Goal: Task Accomplishment & Management: Complete application form

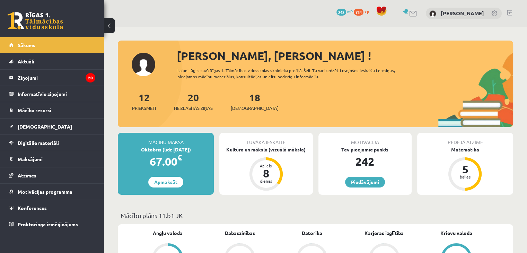
click at [294, 151] on div "Kultūra un māksla (vizuālā māksla)" at bounding box center [265, 149] width 93 height 7
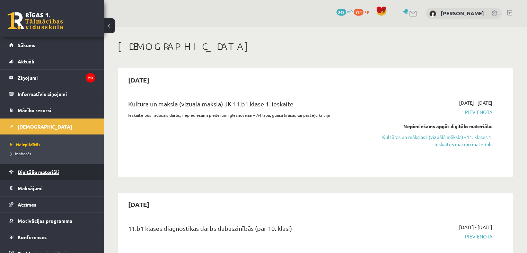
click at [46, 171] on span "Digitālie materiāli" at bounding box center [38, 172] width 41 height 6
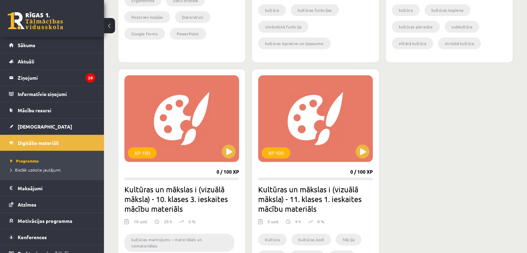
scroll to position [762, 0]
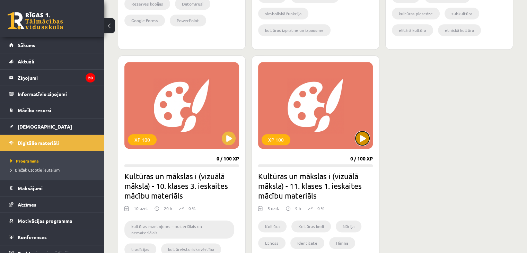
click at [363, 136] on button at bounding box center [362, 138] width 14 height 14
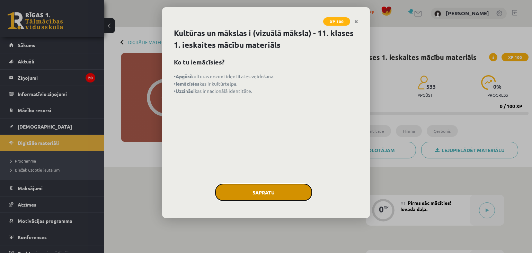
click at [249, 189] on button "Sapratu" at bounding box center [263, 192] width 97 height 17
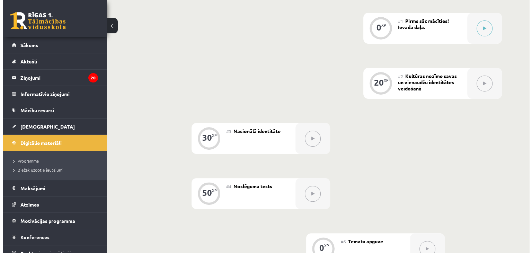
scroll to position [139, 0]
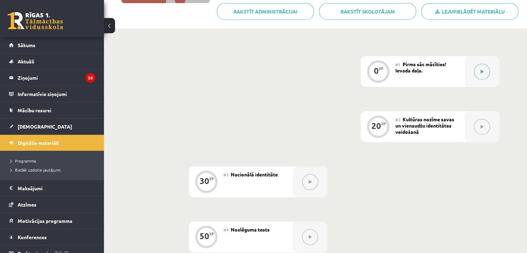
click at [487, 70] on button at bounding box center [482, 72] width 16 height 16
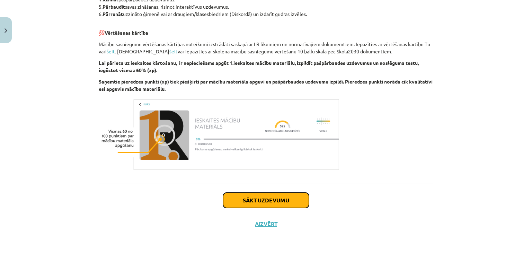
click at [277, 193] on button "Sākt uzdevumu" at bounding box center [266, 200] width 86 height 15
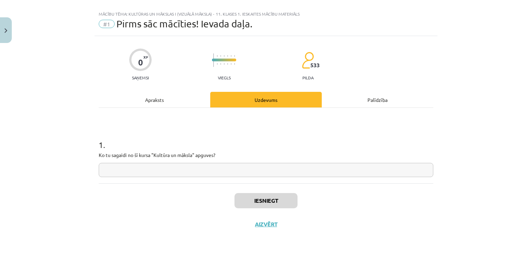
click at [250, 169] on input "text" at bounding box center [266, 170] width 335 height 14
type input "*"
click at [244, 160] on div "1 . Ko tu sagaidi no šī kursa "Kultūra un māksla" apguves?" at bounding box center [266, 152] width 335 height 49
click at [247, 166] on input "text" at bounding box center [266, 170] width 335 height 14
type input "*********"
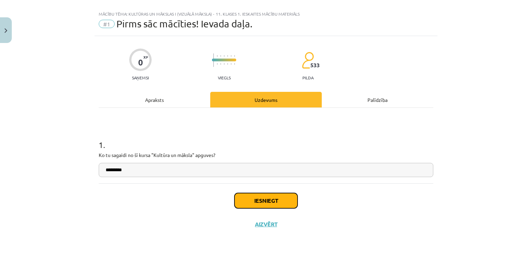
click at [266, 201] on button "Iesniegt" at bounding box center [266, 200] width 63 height 15
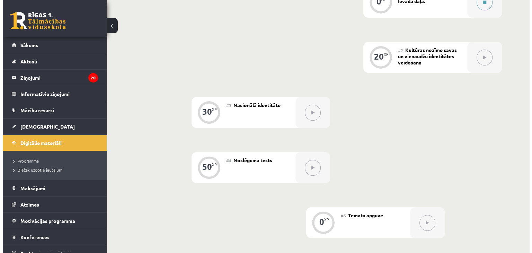
scroll to position [139, 0]
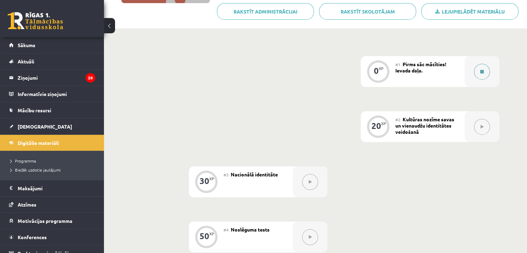
click at [479, 73] on button at bounding box center [482, 72] width 16 height 16
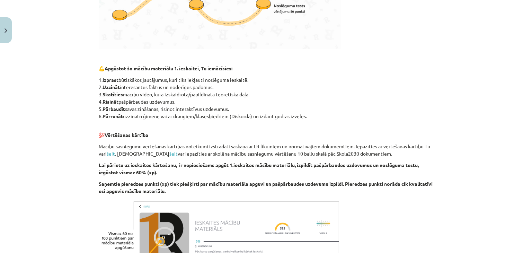
scroll to position [379, 0]
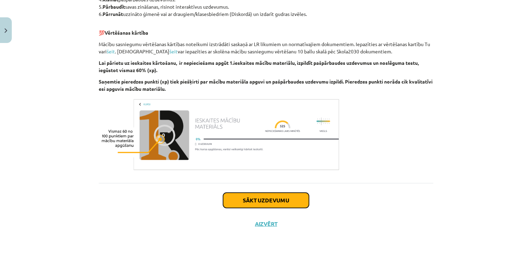
click at [262, 198] on button "Sākt uzdevumu" at bounding box center [266, 200] width 86 height 15
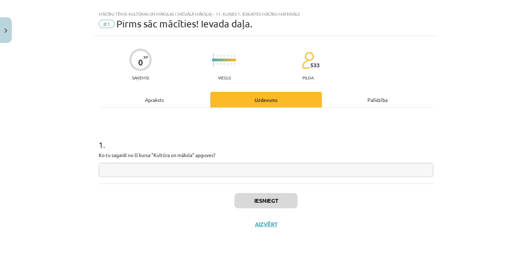
click at [250, 169] on input "text" at bounding box center [266, 170] width 335 height 14
type input "*********"
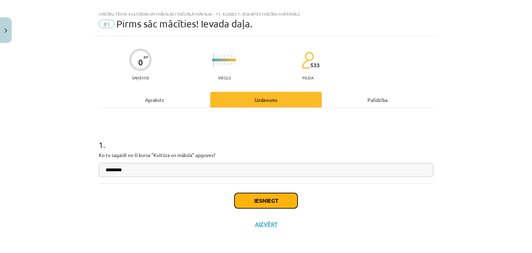
click at [259, 201] on button "Iesniegt" at bounding box center [266, 200] width 63 height 15
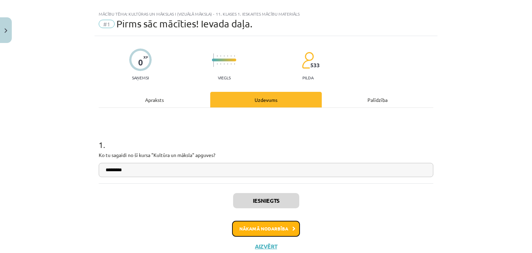
click at [276, 221] on button "Nākamā nodarbība" at bounding box center [266, 229] width 68 height 16
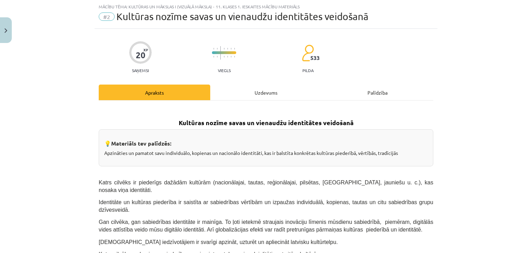
scroll to position [87, 0]
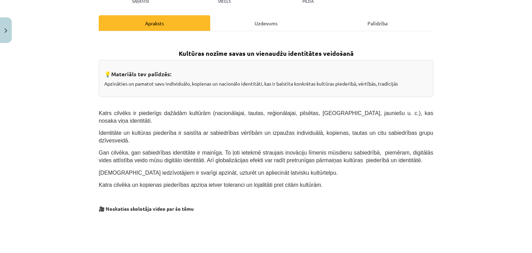
click at [87, 87] on div "Mācību tēma: Kultūras un mākslas i (vizuālā māksla) - 11. klases 1. ieskaites m…" at bounding box center [266, 126] width 532 height 253
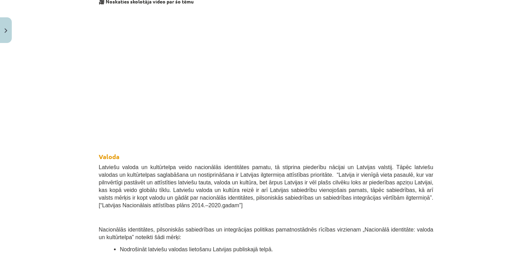
scroll to position [225, 0]
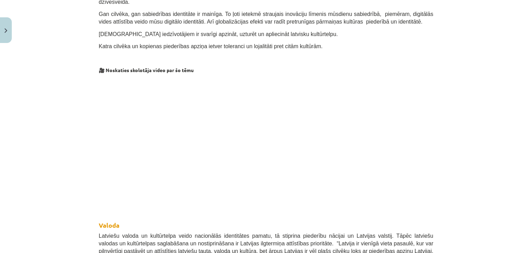
click at [64, 91] on div "Mācību tēma: Kultūras un mākslas i (vizuālā māksla) - 11. klases 1. ieskaites m…" at bounding box center [266, 126] width 532 height 253
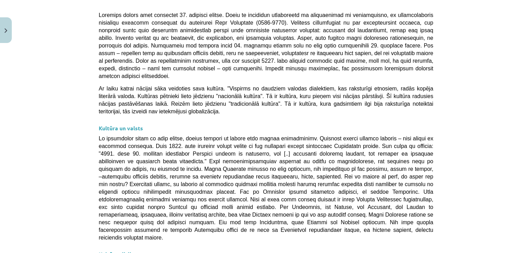
scroll to position [1611, 0]
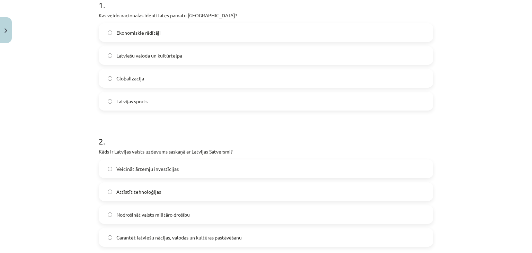
scroll to position [80, 0]
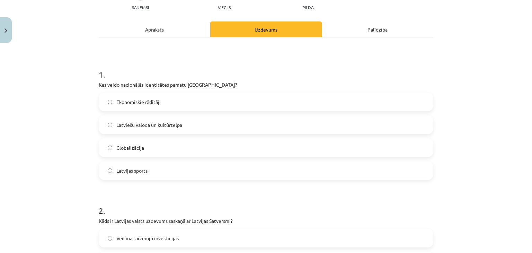
click at [166, 129] on label "Latviešu valoda un kultūrtelpa" at bounding box center [265, 124] width 333 height 17
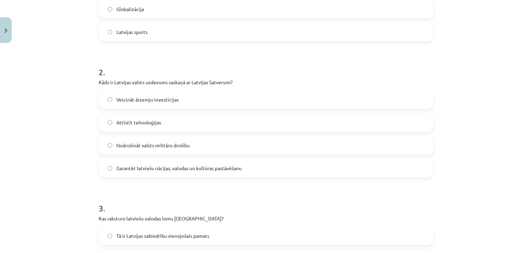
scroll to position [219, 0]
click at [205, 168] on span "Garantēt latviešu nācijas, valodas un kultūras pastāvēšanu" at bounding box center [178, 168] width 125 height 7
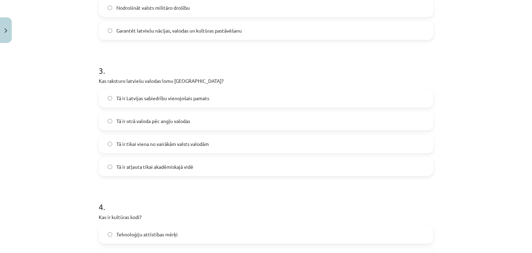
scroll to position [358, 0]
click at [208, 98] on span "Tā ir Latvijas sabiedrību vienojošais pamats" at bounding box center [162, 97] width 93 height 7
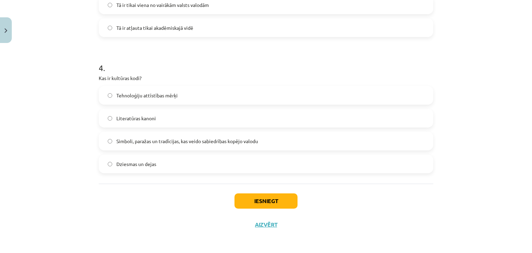
scroll to position [496, 0]
click at [177, 140] on span "Simboli, paražas un tradīcijas, kas veido sabiedrības kopējo valodu" at bounding box center [187, 140] width 142 height 7
click at [244, 200] on button "Iesniegt" at bounding box center [266, 200] width 63 height 15
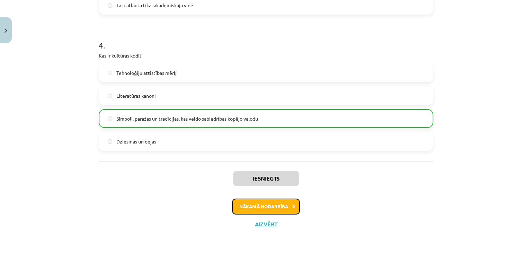
click at [280, 208] on button "Nākamā nodarbība" at bounding box center [266, 207] width 68 height 16
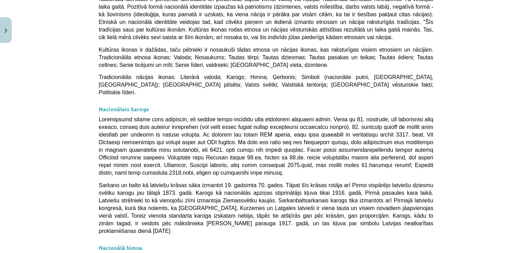
scroll to position [225, 0]
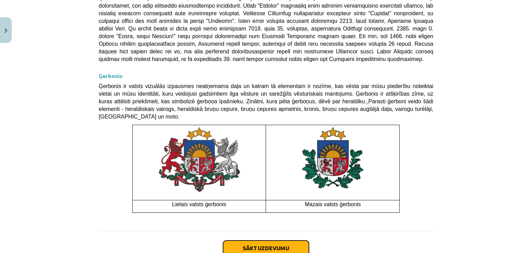
click at [275, 240] on button "Sākt uzdevumu" at bounding box center [266, 247] width 86 height 15
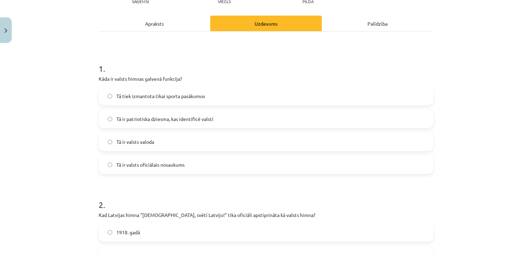
scroll to position [87, 0]
click at [221, 117] on label "Tā ir patriotiska dziesma, kas identificē valsti" at bounding box center [265, 118] width 333 height 17
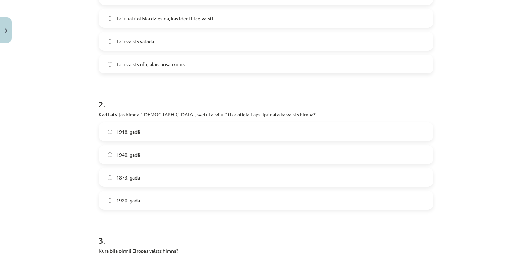
scroll to position [225, 0]
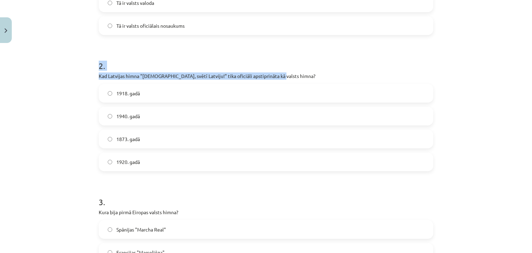
drag, startPoint x: 93, startPoint y: 65, endPoint x: 294, endPoint y: 73, distance: 201.8
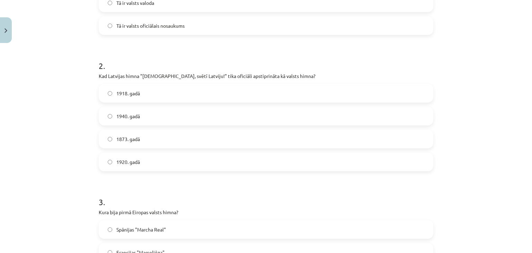
click at [153, 165] on label "1920. gadā" at bounding box center [265, 161] width 333 height 17
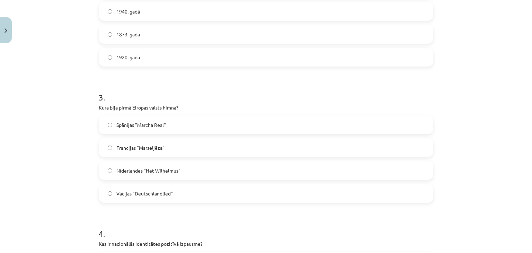
scroll to position [364, 0]
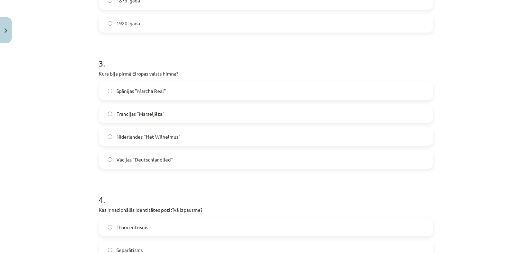
click at [95, 65] on div "30 XP Saņemsi Viegls 532 pilda Apraksts Uzdevums Palīdzība 1 . Kāda ir valsts h…" at bounding box center [266, 161] width 343 height 958
drag, startPoint x: 124, startPoint y: 72, endPoint x: 173, endPoint y: 70, distance: 48.5
click at [173, 70] on div "30 XP Saņemsi Viegls 532 pilda Apraksts Uzdevums Palīdzība 1 . Kāda ir valsts h…" at bounding box center [266, 161] width 343 height 958
drag, startPoint x: 206, startPoint y: 70, endPoint x: 96, endPoint y: 70, distance: 110.9
click at [95, 70] on div "30 XP Saņemsi Viegls 532 pilda Apraksts Uzdevums Palīdzība 1 . Kāda ir valsts h…" at bounding box center [266, 161] width 343 height 958
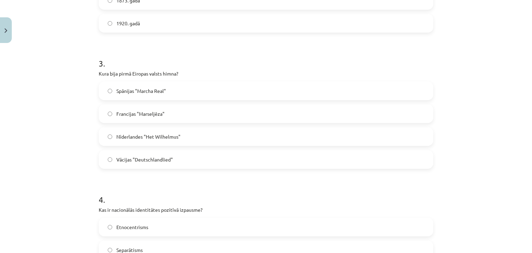
click at [161, 91] on span "Spānijas "Marcha Real"" at bounding box center [141, 90] width 50 height 7
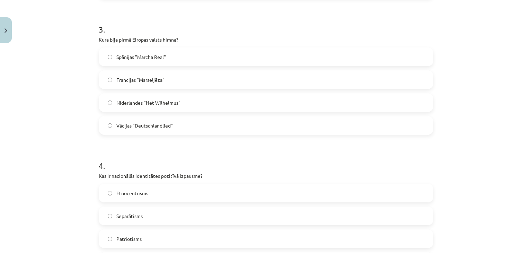
scroll to position [502, 0]
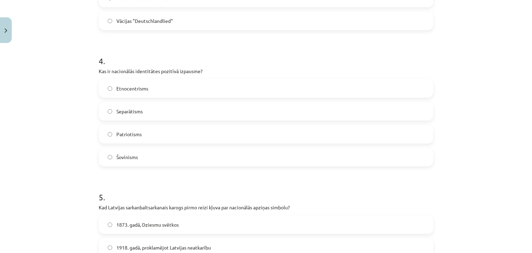
click at [132, 132] on span "Patriotisms" at bounding box center [128, 134] width 25 height 7
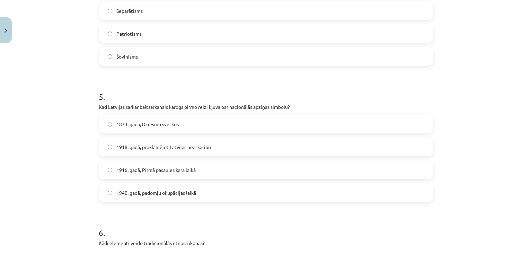
scroll to position [641, 0]
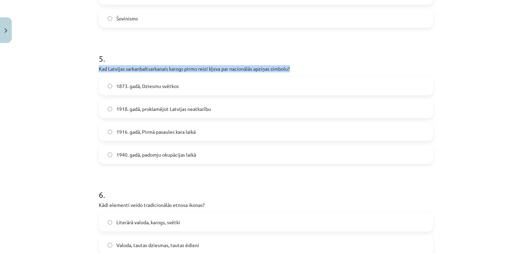
drag, startPoint x: 94, startPoint y: 67, endPoint x: 298, endPoint y: 65, distance: 204.8
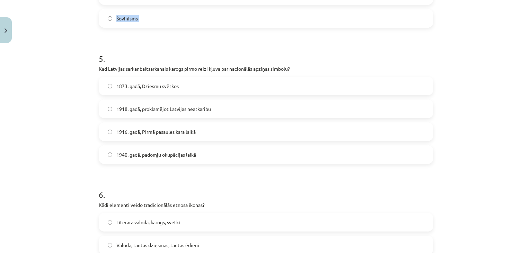
scroll to position [768, 0]
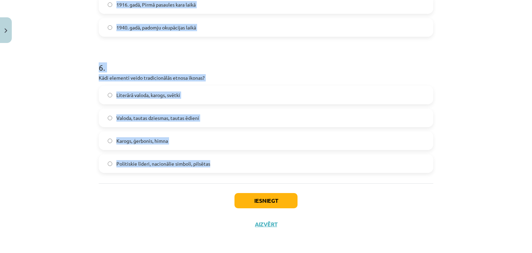
drag, startPoint x: 83, startPoint y: 52, endPoint x: 263, endPoint y: 156, distance: 207.2
click at [263, 156] on div "Mācību tēma: Kultūras un mākslas i (vizuālā māksla) - 11. klases 1. ieskaites m…" at bounding box center [266, 126] width 532 height 253
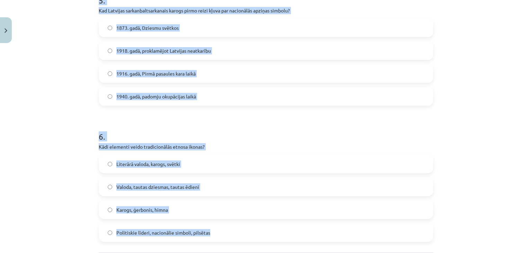
scroll to position [699, 0]
click at [72, 90] on div "Mācību tēma: Kultūras un mākslas i (vizuālā māksla) - 11. klases 1. ieskaites m…" at bounding box center [266, 126] width 532 height 253
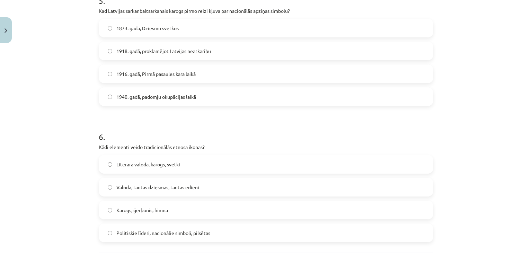
click at [138, 25] on span "1873. gadā, Dziesmu svētkos" at bounding box center [147, 28] width 62 height 7
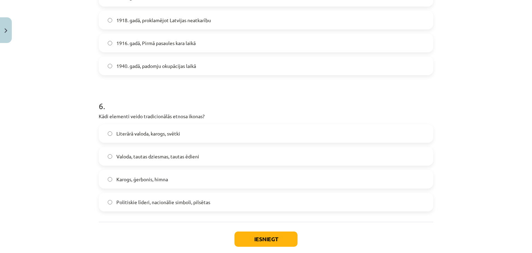
scroll to position [768, 0]
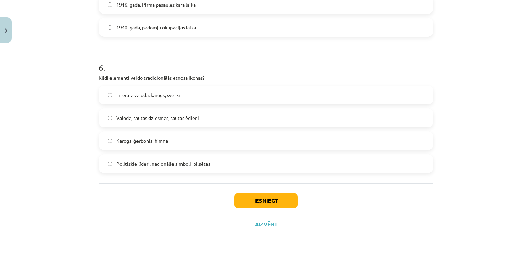
click at [156, 142] on span "Karogs, ģerbonis, himna" at bounding box center [142, 140] width 52 height 7
click at [254, 204] on button "Iesniegt" at bounding box center [266, 200] width 63 height 15
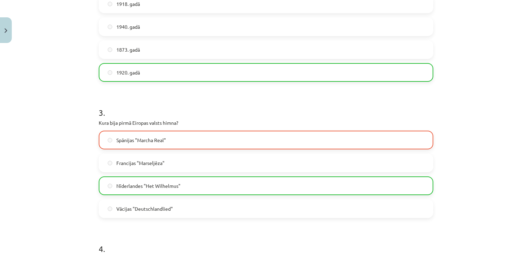
scroll to position [277, 0]
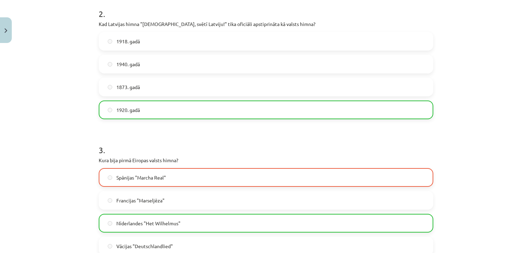
click at [187, 177] on label "Spānijas "Marcha Real"" at bounding box center [265, 177] width 333 height 17
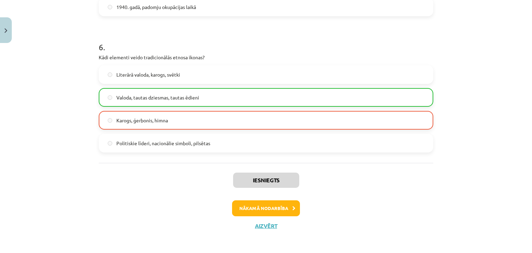
scroll to position [790, 0]
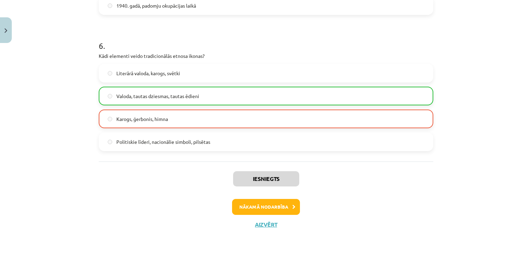
click at [195, 117] on label "Karogs, ģerbonis, himna" at bounding box center [265, 118] width 333 height 17
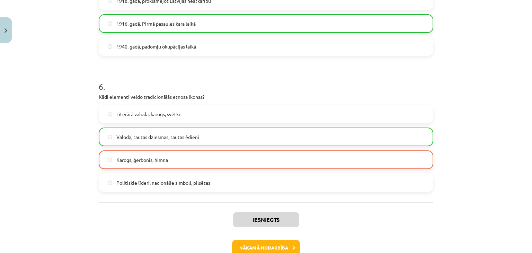
scroll to position [651, 0]
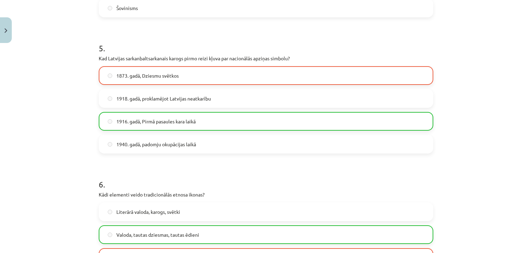
click at [204, 76] on label "1873. gadā, Dziesmu svētkos" at bounding box center [265, 75] width 333 height 17
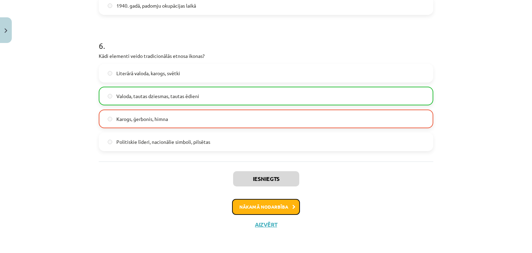
click at [251, 205] on button "Nākamā nodarbība" at bounding box center [266, 207] width 68 height 16
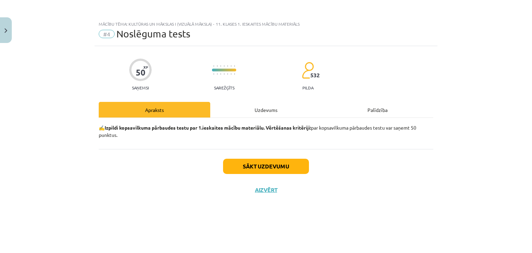
scroll to position [0, 0]
click at [274, 167] on button "Sākt uzdevumu" at bounding box center [266, 166] width 86 height 15
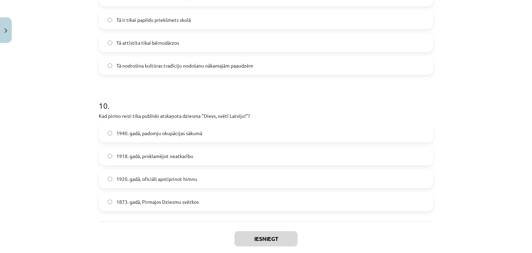
scroll to position [1313, 0]
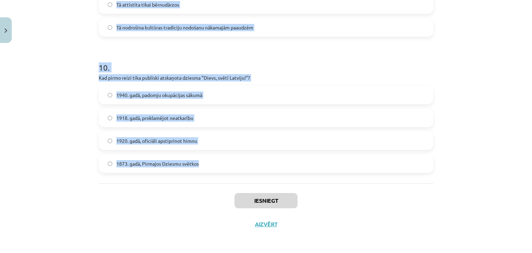
drag, startPoint x: 85, startPoint y: 85, endPoint x: 216, endPoint y: 143, distance: 144.1
click at [245, 168] on div "Mācību tēma: Kultūras un mākslas i (vizuālā māksla) - 11. klases 1. ieskaites m…" at bounding box center [266, 126] width 532 height 253
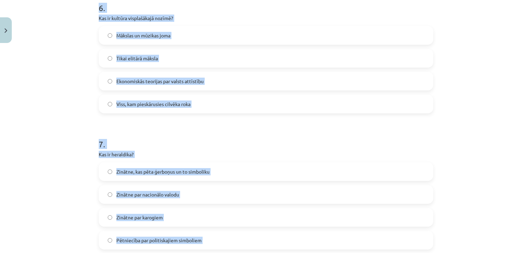
drag, startPoint x: 68, startPoint y: 71, endPoint x: 59, endPoint y: 68, distance: 9.8
click at [68, 71] on div "Mācību tēma: Kultūras un mākslas i (vizuālā māksla) - 11. klases 1. ieskaites m…" at bounding box center [266, 126] width 532 height 253
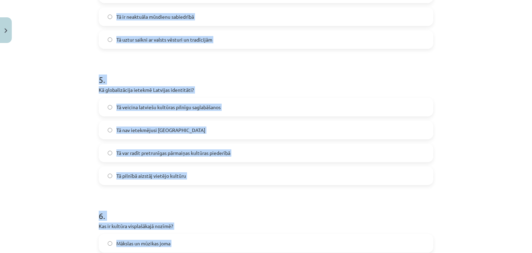
click at [79, 73] on div "Mācību tēma: Kultūras un mākslas i (vizuālā māksla) - 11. klases 1. ieskaites m…" at bounding box center [266, 126] width 532 height 253
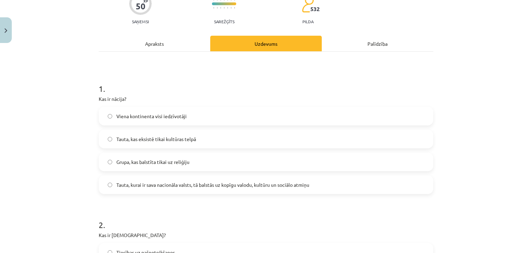
scroll to position [65, 0]
click at [177, 187] on span "Tauta, kurai ir sava nacionāla valsts, tā balstās uz kopīgu valodu, kultūru un …" at bounding box center [212, 185] width 193 height 7
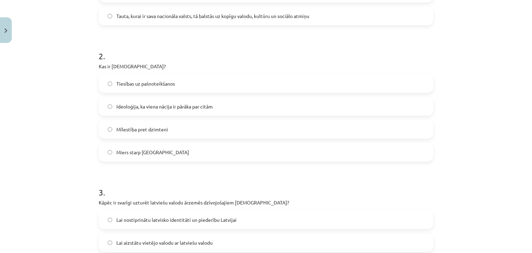
scroll to position [273, 0]
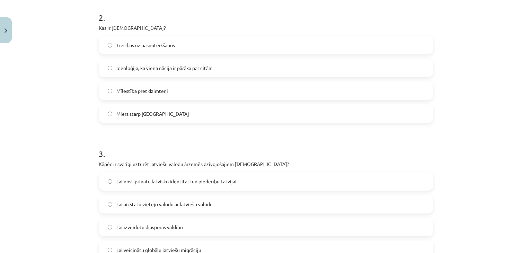
click at [198, 68] on span "Ideoloģija, ka viena nācija ir pārāka par citām" at bounding box center [164, 67] width 96 height 7
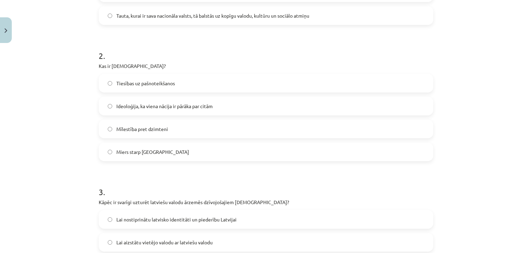
scroll to position [343, 0]
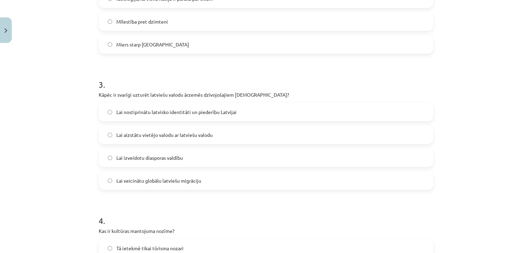
click at [155, 111] on span "Lai nostiprinātu latvisko identitāti un piederību Latvijai" at bounding box center [176, 111] width 120 height 7
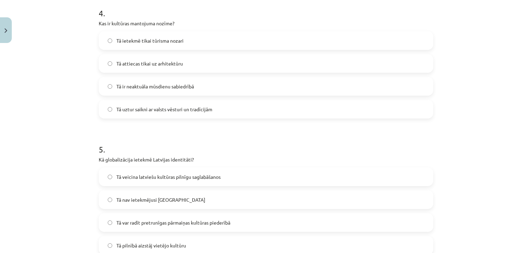
scroll to position [551, 0]
click at [191, 112] on span "Tā uztur saikni ar valsts vēsturi un tradīcijām" at bounding box center [164, 108] width 96 height 7
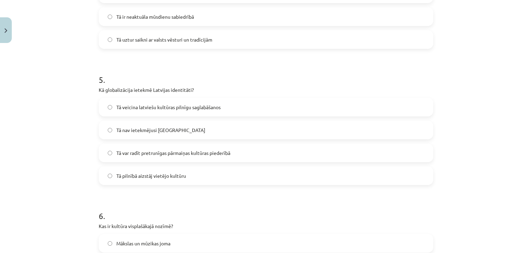
scroll to position [689, 0]
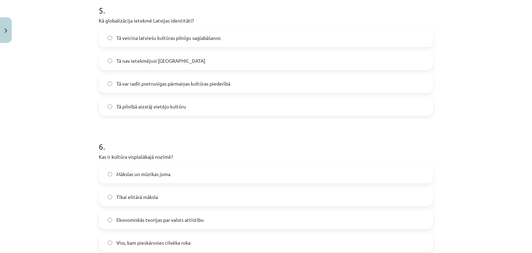
click at [224, 86] on span "Tā var radīt pretrunīgas pārmaiņas kultūras piederībā" at bounding box center [173, 83] width 114 height 7
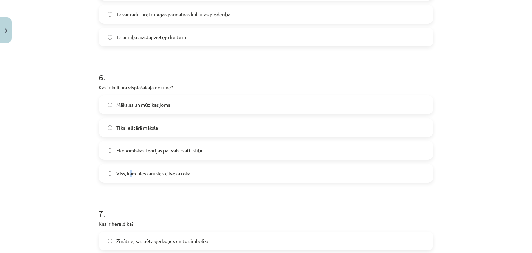
click at [129, 177] on label "Viss, kam pieskārusies cilvēka roka" at bounding box center [265, 173] width 333 height 17
click at [143, 174] on span "Viss, kam pieskārusies cilvēka roka" at bounding box center [153, 173] width 74 height 7
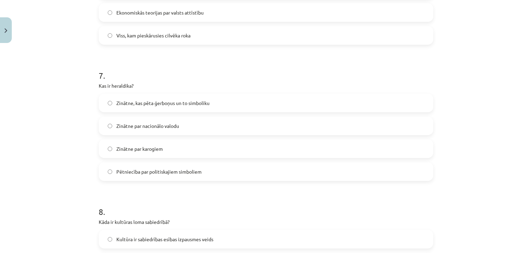
scroll to position [897, 0]
click at [116, 104] on span "Zinātne, kas pēta ģerboņus un to simboliku" at bounding box center [162, 102] width 93 height 7
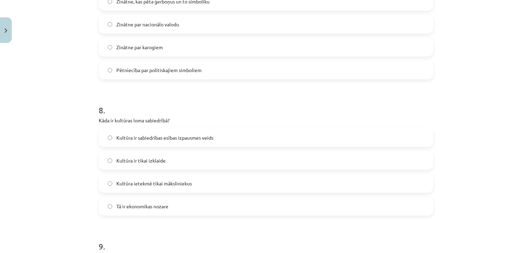
scroll to position [1036, 0]
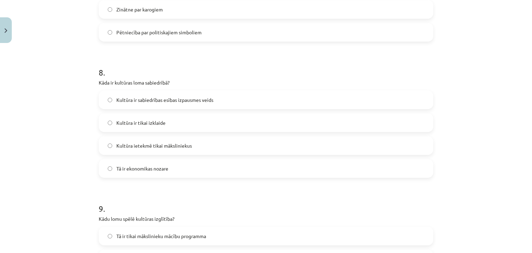
click at [196, 102] on span "Kultūra ir sabiedrības esības izpausmes veids" at bounding box center [164, 99] width 97 height 7
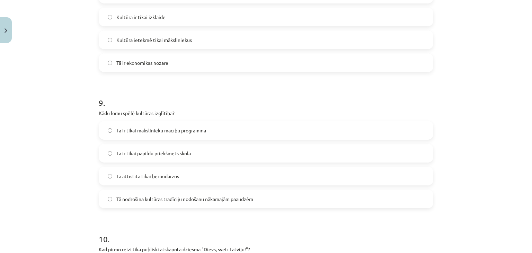
scroll to position [1174, 0]
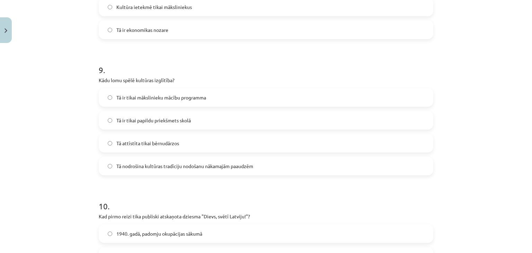
click at [157, 168] on span "Tā nodrošina kultūras tradīciju nodošanu nākamajām paaudzēm" at bounding box center [184, 165] width 137 height 7
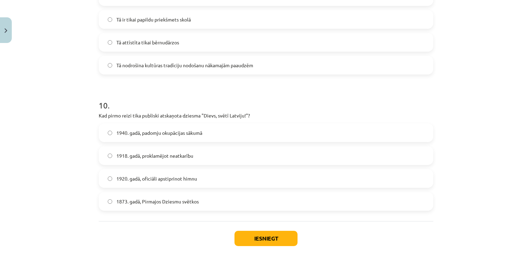
scroll to position [1313, 0]
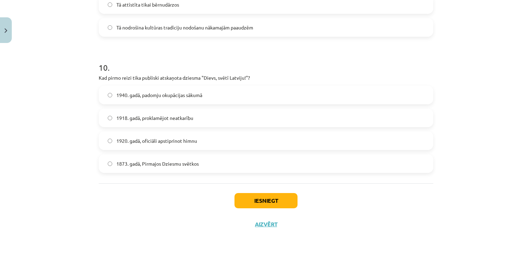
click at [149, 166] on span "1873. gadā, Pirmajos Dziesmu svētkos" at bounding box center [157, 163] width 82 height 7
click at [261, 204] on button "Iesniegt" at bounding box center [266, 200] width 63 height 15
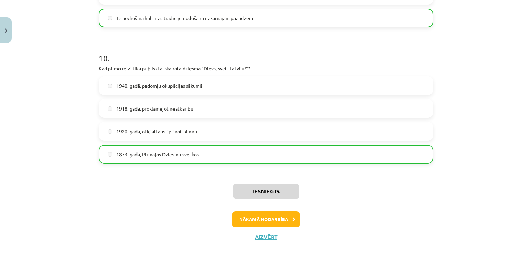
scroll to position [1335, 0]
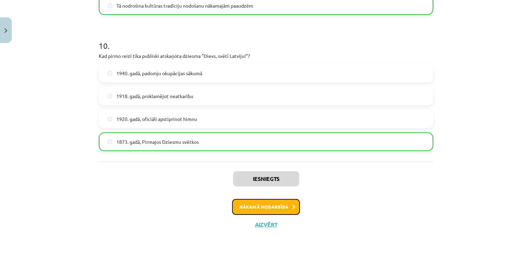
click at [275, 206] on button "Nākamā nodarbība" at bounding box center [266, 207] width 68 height 16
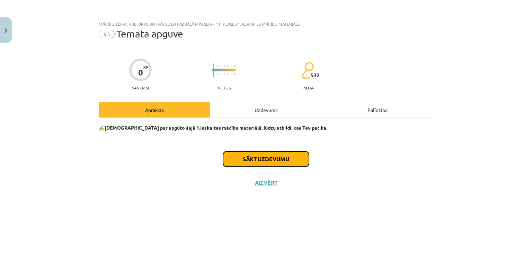
click at [283, 159] on button "Sākt uzdevumu" at bounding box center [266, 158] width 86 height 15
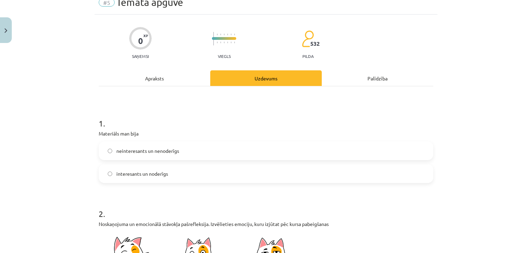
scroll to position [69, 0]
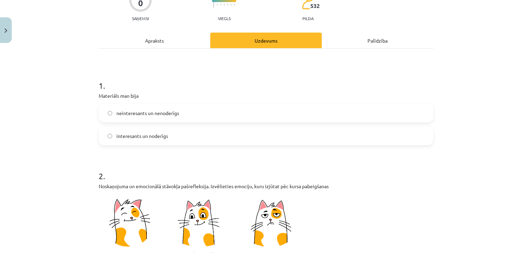
click at [172, 115] on span "neinteresants un nenoderīgs" at bounding box center [147, 112] width 63 height 7
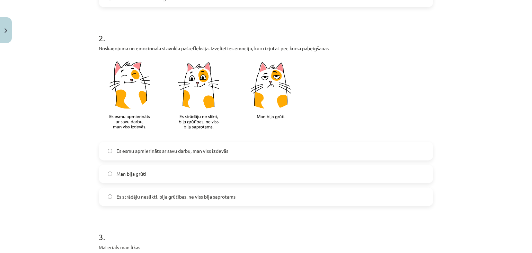
scroll to position [208, 0]
click at [150, 156] on label "Es esmu apmierināts ar savu darbu, man viss izdevās" at bounding box center [265, 150] width 333 height 17
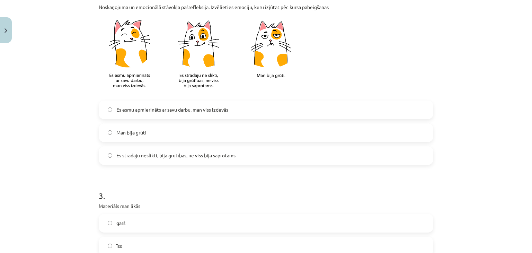
scroll to position [346, 0]
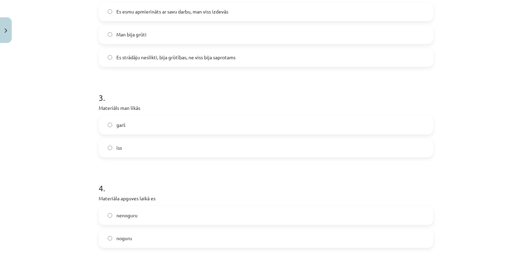
click at [133, 147] on label "īss" at bounding box center [265, 147] width 333 height 17
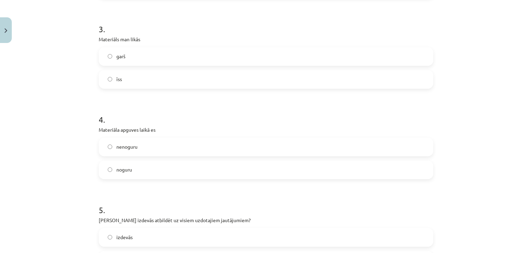
scroll to position [416, 0]
click at [141, 149] on label "nenoguru" at bounding box center [265, 146] width 333 height 17
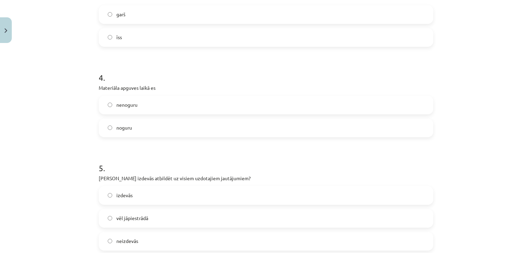
scroll to position [554, 0]
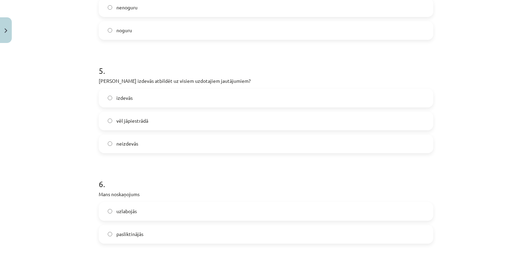
click at [133, 148] on label "neizdevās" at bounding box center [265, 143] width 333 height 17
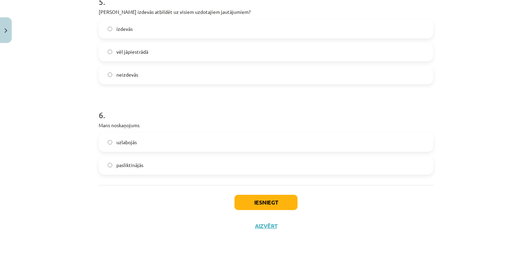
scroll to position [624, 0]
click at [139, 141] on label "uzlabojās" at bounding box center [265, 141] width 333 height 17
click at [247, 200] on button "Iesniegt" at bounding box center [266, 201] width 63 height 15
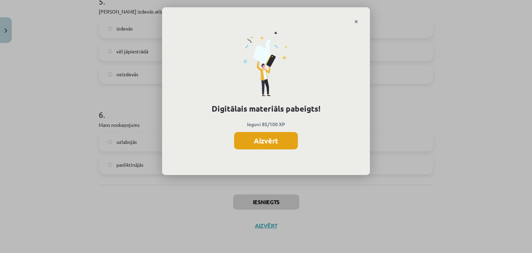
click at [267, 138] on button "Aizvērt" at bounding box center [266, 140] width 64 height 17
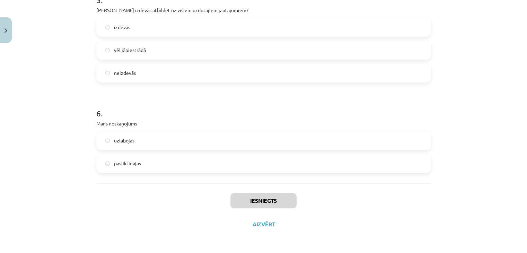
scroll to position [314, 0]
click at [261, 224] on button "Aizvērt" at bounding box center [263, 224] width 26 height 7
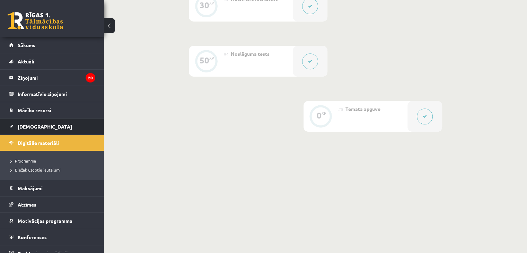
click at [46, 124] on link "[DEMOGRAPHIC_DATA]" at bounding box center [52, 126] width 86 height 16
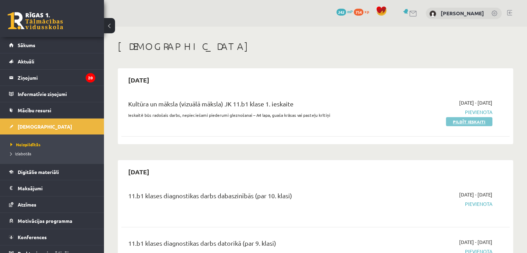
click at [461, 121] on link "Pildīt ieskaiti" at bounding box center [469, 121] width 46 height 9
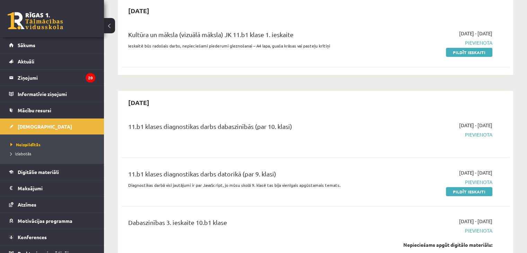
scroll to position [139, 0]
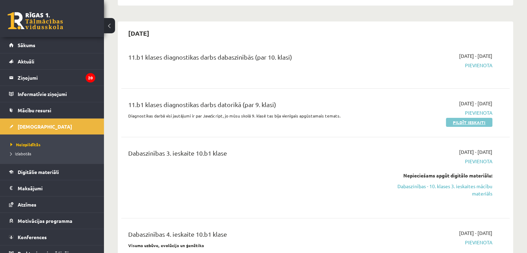
click at [464, 122] on link "Pildīt ieskaiti" at bounding box center [469, 122] width 46 height 9
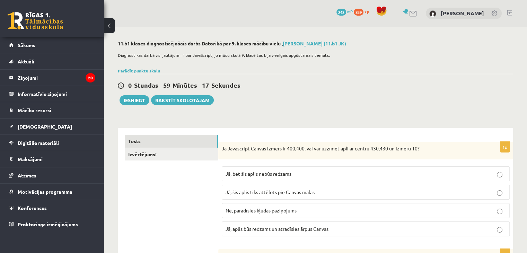
scroll to position [69, 0]
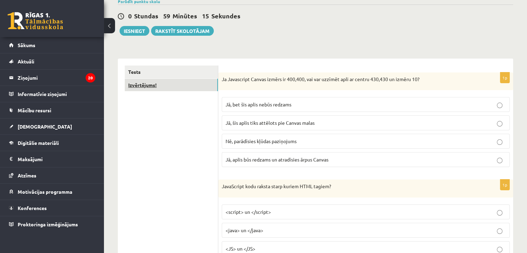
click at [161, 87] on link "Izvērtējums!" at bounding box center [171, 85] width 93 height 13
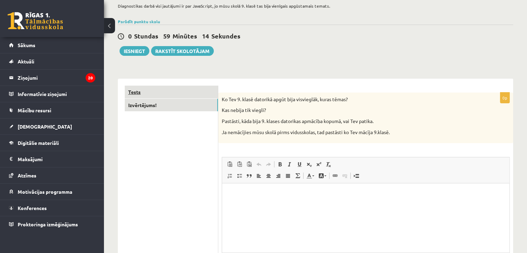
scroll to position [0, 0]
click at [157, 93] on link "Tests" at bounding box center [171, 92] width 93 height 13
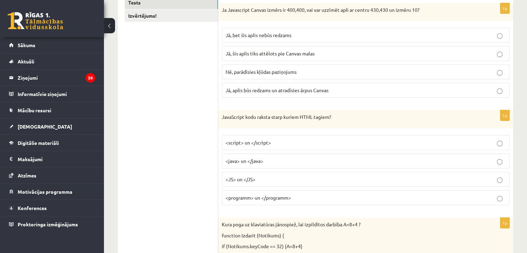
scroll to position [111, 0]
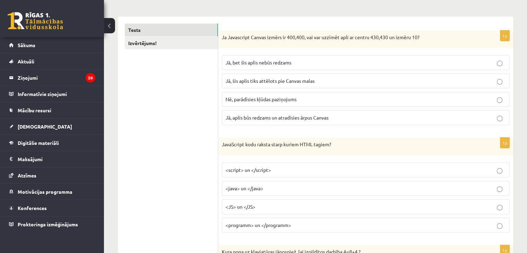
click at [294, 79] on span "Jā, šis aplis tiks attēlots pie Canvas malas" at bounding box center [270, 81] width 89 height 6
click at [294, 64] on p "Jā, bet šis aplis nebūs redzams" at bounding box center [366, 62] width 280 height 7
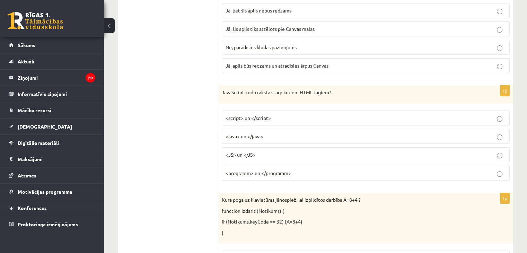
scroll to position [180, 0]
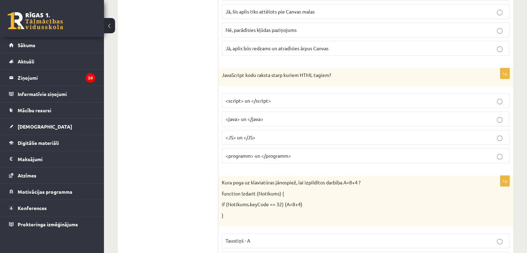
click at [272, 101] on p "<script> un </script>" at bounding box center [366, 100] width 280 height 7
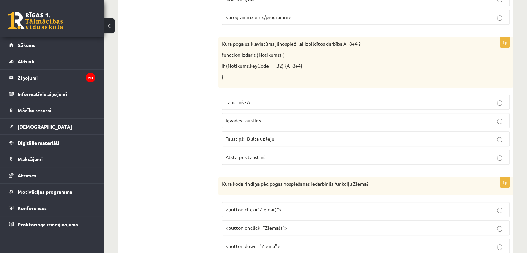
scroll to position [344, 0]
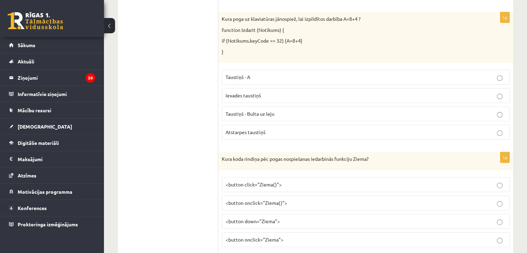
click at [343, 137] on label "Atstarpes taustiņš" at bounding box center [366, 132] width 288 height 15
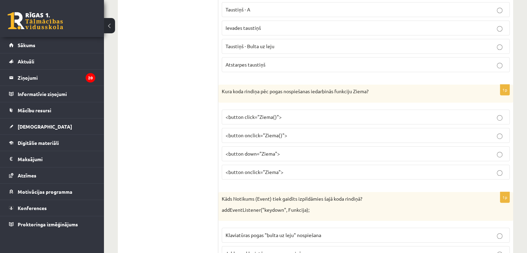
scroll to position [413, 0]
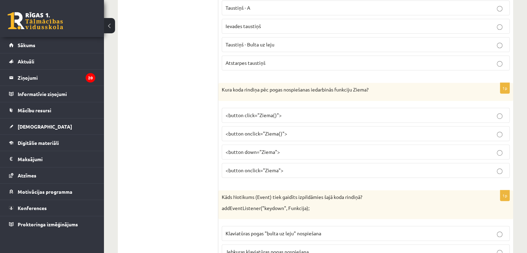
click at [290, 133] on p "<button onclick="Ziema()">" at bounding box center [366, 133] width 280 height 7
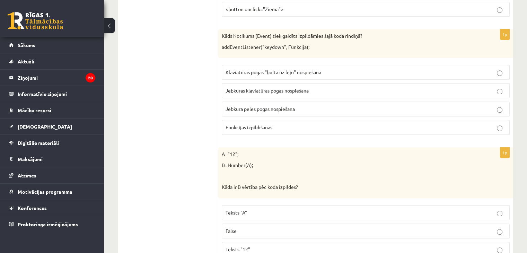
scroll to position [588, 0]
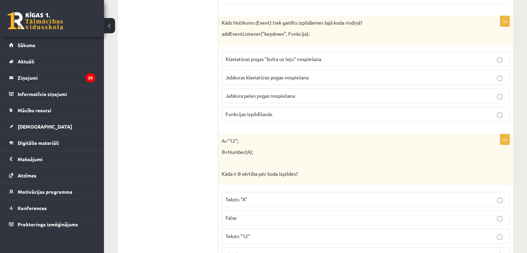
click at [288, 75] on span "Jebkuras klaviatūras pogas nospiešana" at bounding box center [267, 77] width 83 height 6
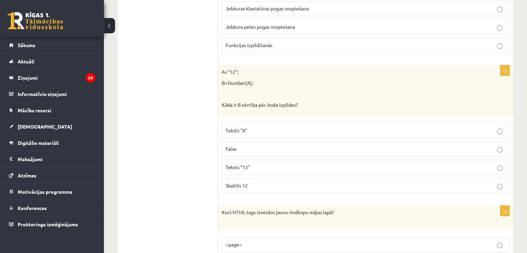
scroll to position [657, 0]
click at [247, 182] on span "Skaitlis 12" at bounding box center [237, 185] width 22 height 6
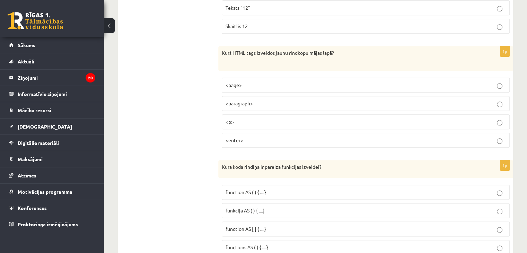
scroll to position [825, 0]
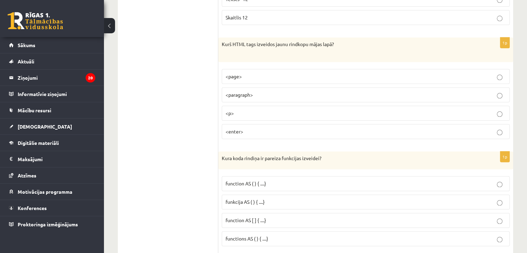
click at [290, 113] on p "<p>" at bounding box center [366, 112] width 280 height 7
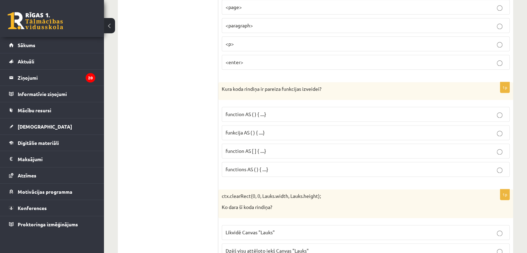
scroll to position [894, 0]
click at [274, 129] on p "funkcija AS ( ) { ....}" at bounding box center [366, 132] width 280 height 7
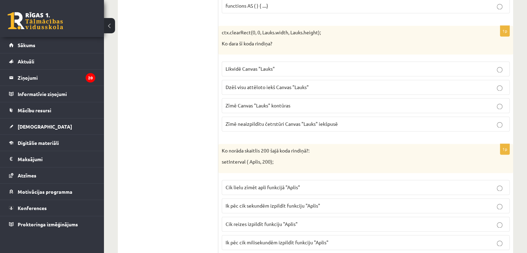
scroll to position [1070, 0]
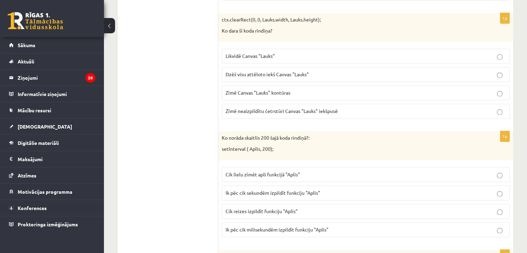
click at [294, 71] on span "Dzēš visu attēloto iekš Canvas "Lauks"" at bounding box center [267, 74] width 83 height 6
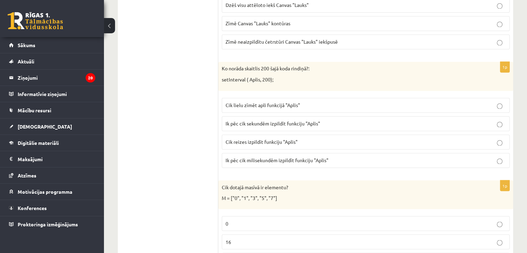
scroll to position [1209, 0]
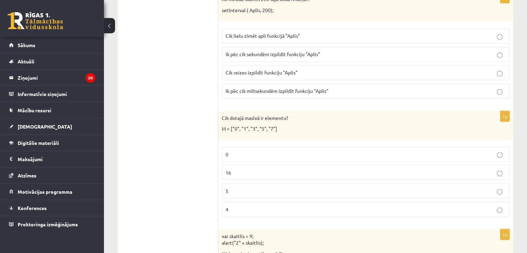
click at [317, 88] on span "Ik pēc cik milisekundēm izpildīt funkciju "Aplis"" at bounding box center [277, 91] width 103 height 6
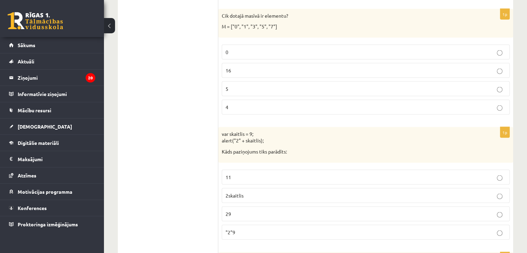
scroll to position [1319, 0]
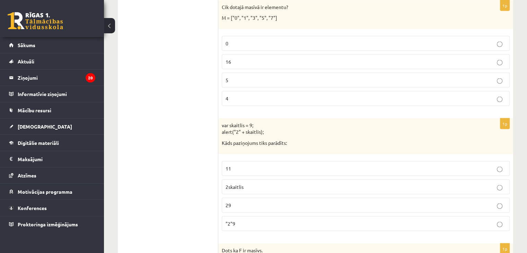
click at [311, 79] on label "5" at bounding box center [366, 80] width 288 height 15
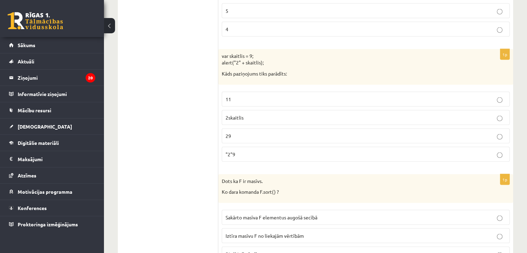
click at [252, 132] on p "29" at bounding box center [366, 135] width 280 height 7
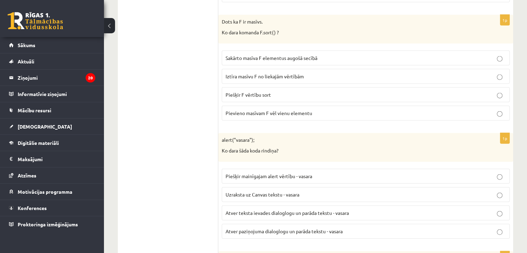
scroll to position [1531, 0]
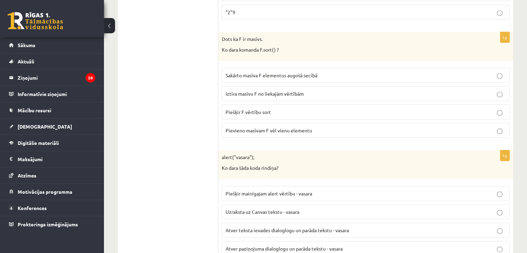
click at [322, 72] on p "Sakārto masīva F elementus augošā secībā" at bounding box center [366, 75] width 280 height 7
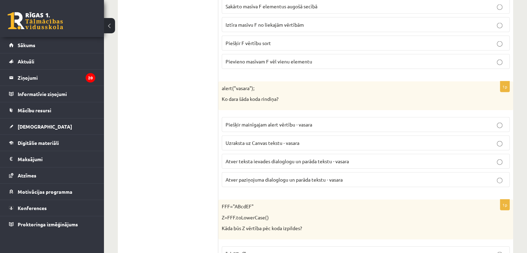
scroll to position [1600, 0]
click at [299, 158] on span "Atver teksta ievades dialoglogu un parāda tekstu - vasara" at bounding box center [287, 161] width 123 height 6
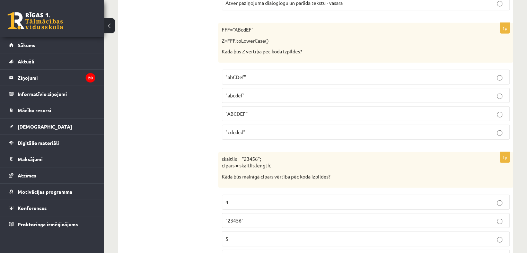
scroll to position [1789, 0]
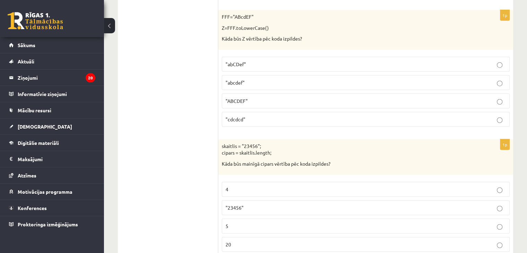
click at [265, 79] on p ""abcdef"" at bounding box center [366, 82] width 280 height 7
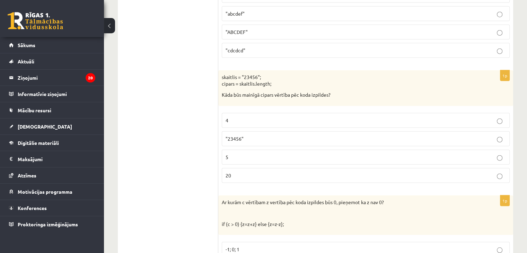
scroll to position [1858, 0]
click at [238, 153] on p "5" at bounding box center [366, 156] width 280 height 7
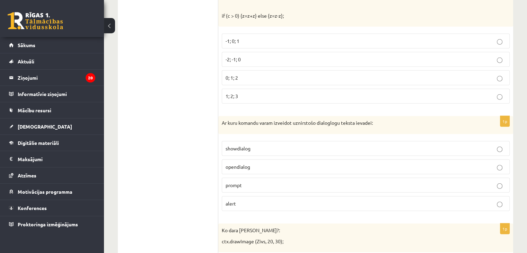
scroll to position [2039, 0]
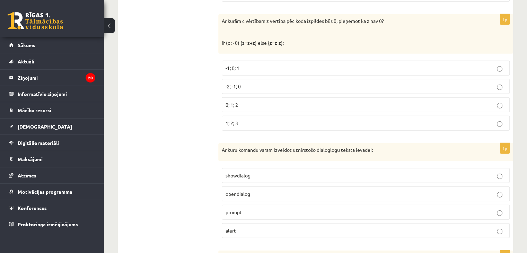
click at [262, 83] on p "-2; -1; 0" at bounding box center [366, 86] width 280 height 7
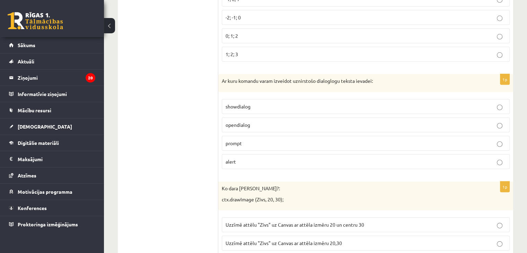
scroll to position [2108, 0]
click at [249, 139] on p "prompt" at bounding box center [366, 142] width 280 height 7
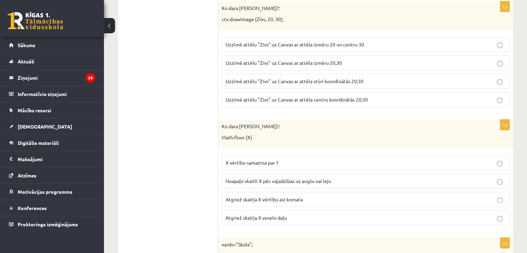
scroll to position [2254, 0]
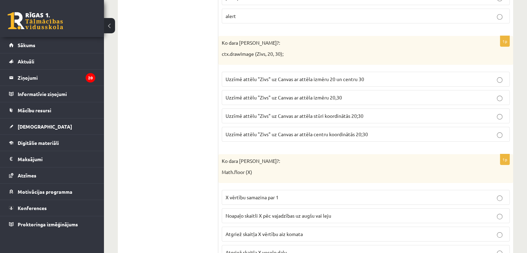
click at [373, 131] on p "Uzzīmē attēlu "Zivs" uz Canvas ar attēla centru koordinātās 20;30" at bounding box center [366, 134] width 280 height 7
click at [328, 113] on span "Uzzīmē attēlu "Zivs" uz Canvas ar attēla stūri koordinātās 20;30" at bounding box center [295, 116] width 138 height 6
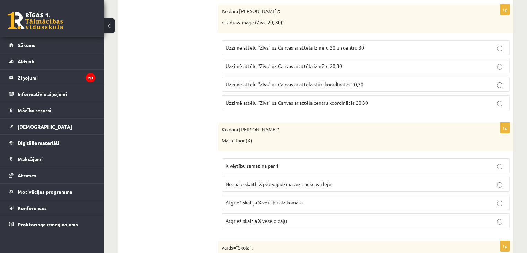
scroll to position [2323, 0]
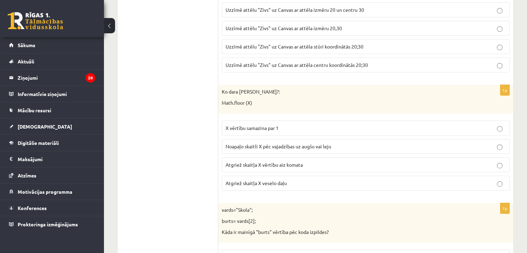
click at [328, 161] on p "Atgriež skaitļa X vērtību aiz komata" at bounding box center [366, 164] width 280 height 7
click at [311, 179] on p "Atgriež skaitļa X veselo daļu" at bounding box center [366, 182] width 280 height 7
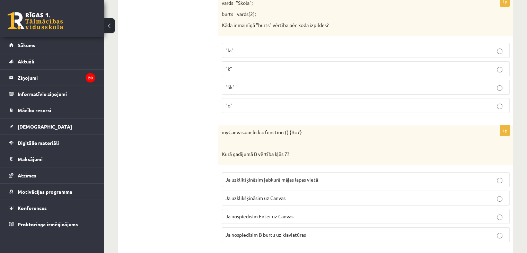
scroll to position [2517, 0]
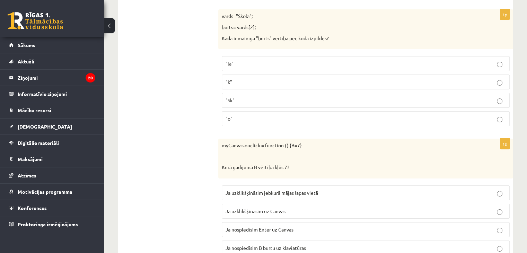
click at [410, 111] on label ""o"" at bounding box center [366, 118] width 288 height 15
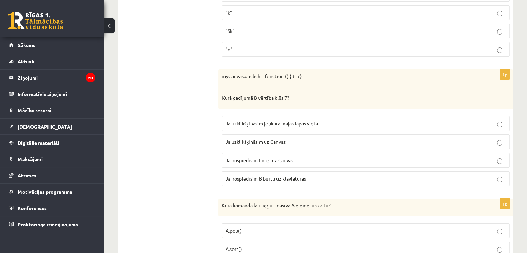
scroll to position [2586, 0]
click at [308, 138] on p "Ja uzklikšķināsim uz Canvas" at bounding box center [366, 141] width 280 height 7
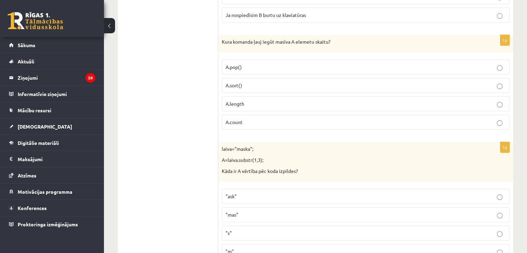
scroll to position [2763, 0]
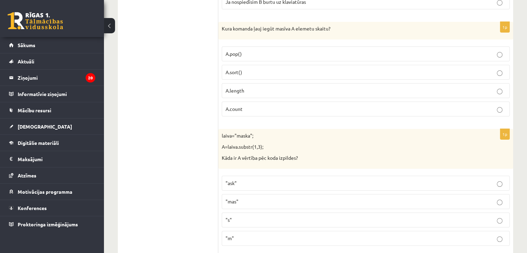
click at [227, 86] on fieldset "A.pop() A.sort() A.length A.count" at bounding box center [366, 81] width 288 height 76
click at [231, 83] on label "A.length" at bounding box center [366, 90] width 288 height 15
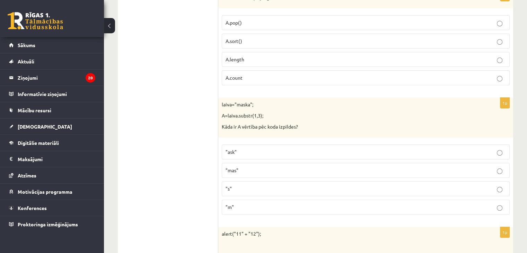
scroll to position [2832, 0]
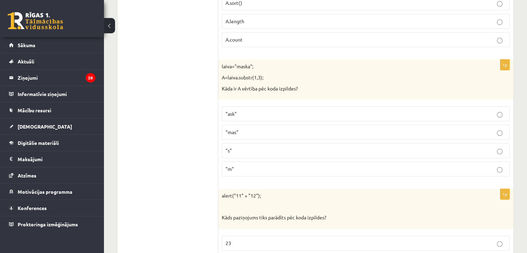
click at [261, 110] on p ""ask"" at bounding box center [366, 113] width 280 height 7
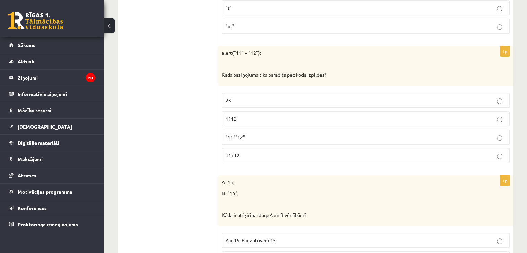
scroll to position [3012, 0]
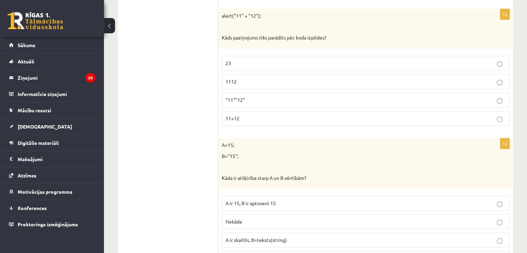
click at [250, 74] on label "1112" at bounding box center [366, 81] width 288 height 15
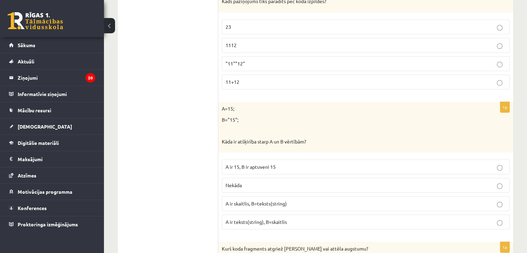
scroll to position [3081, 0]
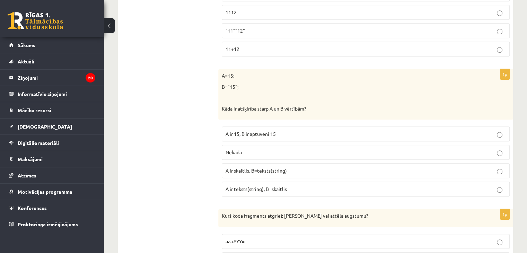
click at [277, 167] on span "A ir skaitlis, B=teksts(string)" at bounding box center [256, 170] width 61 height 6
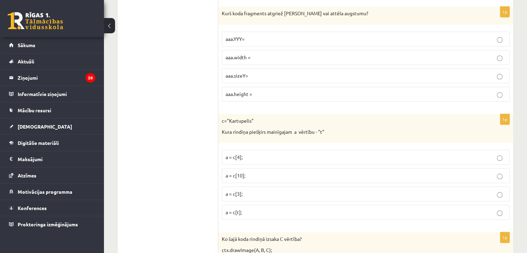
scroll to position [3258, 0]
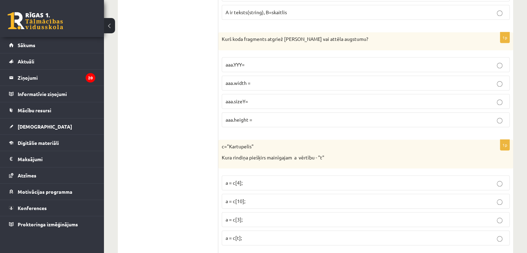
click at [263, 112] on label "aaa.height =" at bounding box center [366, 119] width 288 height 15
click at [251, 216] on p "a = c[3];" at bounding box center [366, 219] width 280 height 7
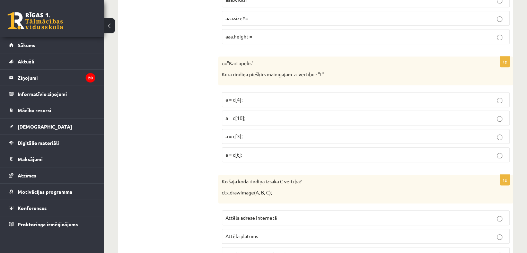
scroll to position [3497, 0]
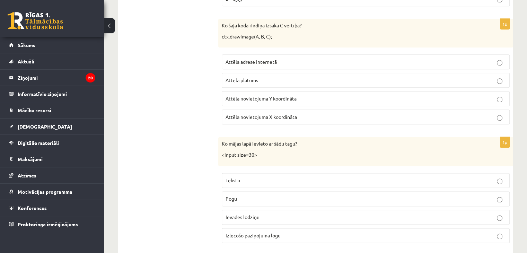
click at [281, 95] on span "Attēla novietojuma Y koordināta" at bounding box center [261, 98] width 71 height 6
click at [279, 114] on span "Attēla novietojuma X koordināta" at bounding box center [261, 117] width 71 height 6
click at [273, 213] on p "Ievades lodziņu" at bounding box center [366, 216] width 280 height 7
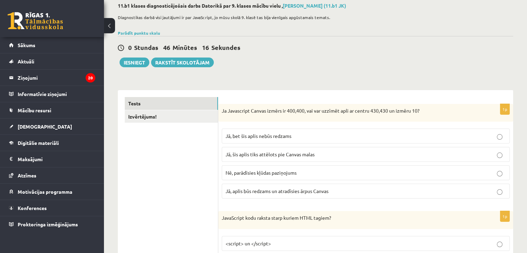
scroll to position [0, 0]
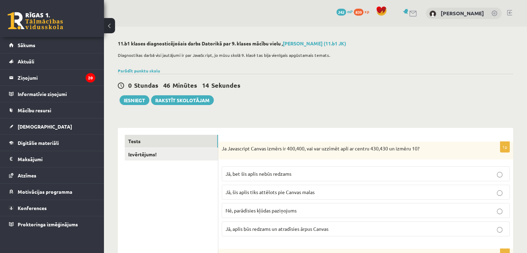
drag, startPoint x: 138, startPoint y: 89, endPoint x: 178, endPoint y: 70, distance: 45.3
drag, startPoint x: 178, startPoint y: 70, endPoint x: 177, endPoint y: 62, distance: 7.7
click at [177, 62] on div "Diagnostikas darbā visi jautājumi ir par JavaScript, jo mūsu skolā 9. klasē tas…" at bounding box center [315, 57] width 395 height 17
click at [134, 100] on button "Iesniegt" at bounding box center [135, 100] width 30 height 10
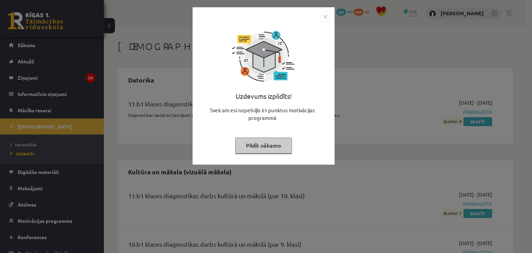
click at [275, 141] on button "Pildīt nākamo" at bounding box center [263, 146] width 57 height 16
